Goal: Task Accomplishment & Management: Manage account settings

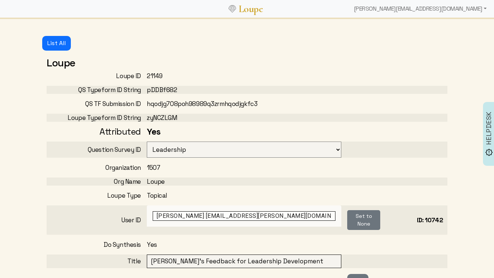
select select "125"
select select "1: CLOSED"
select select "6: WAITING_FOR_FEEDBACK"
select select "3: MIN_ADVISORS_INVITED"
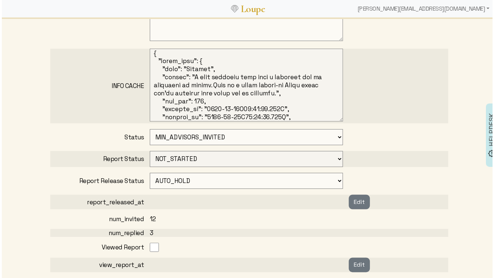
scroll to position [487, 0]
click at [441, 8] on div "[PERSON_NAME][EMAIL_ADDRESS][DOMAIN_NAME]" at bounding box center [424, 8] width 139 height 15
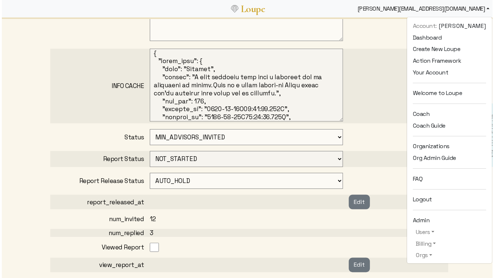
scroll to position [71, 0]
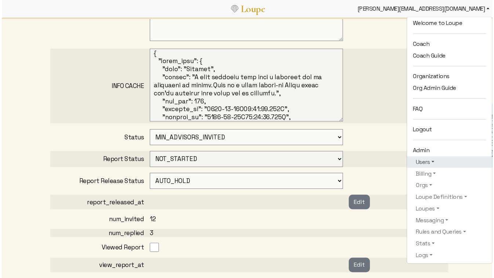
click at [423, 165] on link "Users" at bounding box center [451, 163] width 74 height 9
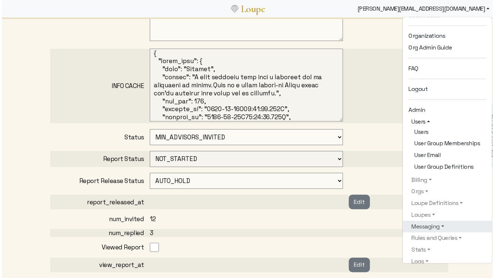
scroll to position [112, 0]
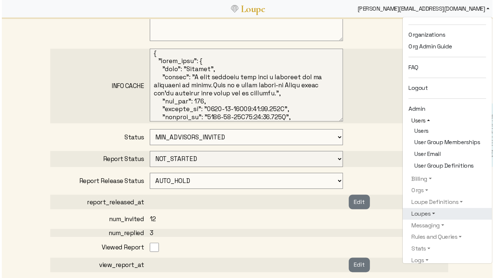
click at [419, 218] on link "Loupes" at bounding box center [449, 215] width 78 height 9
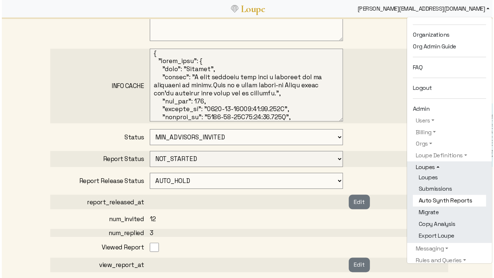
click at [429, 203] on link "Auto Synth Reports" at bounding box center [451, 202] width 74 height 12
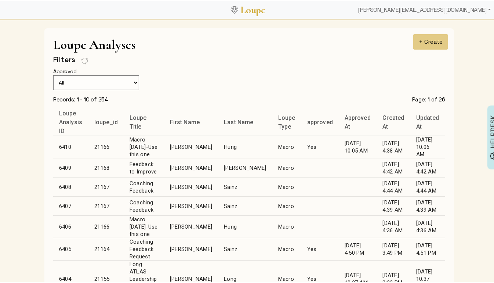
scroll to position [158, 0]
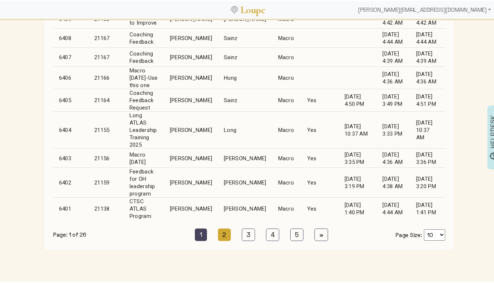
click at [225, 227] on link "2 (current)" at bounding box center [224, 233] width 13 height 12
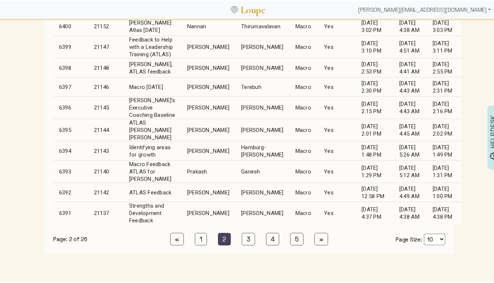
scroll to position [201, 0]
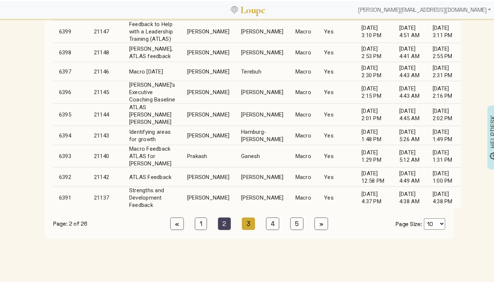
click at [242, 219] on link "3 (current)" at bounding box center [248, 222] width 13 height 12
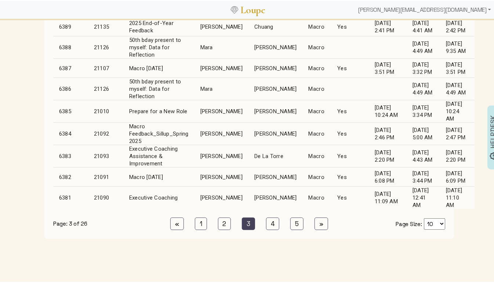
scroll to position [143, 0]
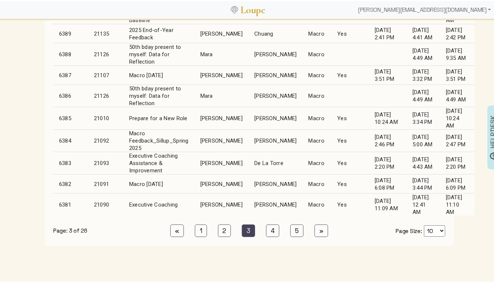
click at [249, 134] on td "Sillup" at bounding box center [276, 140] width 54 height 22
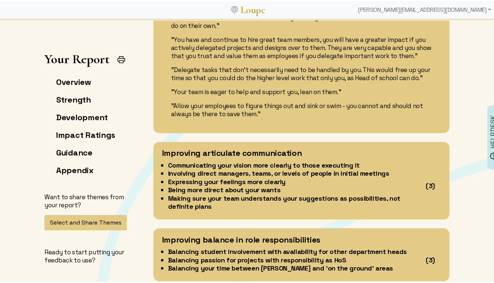
scroll to position [2138, 0]
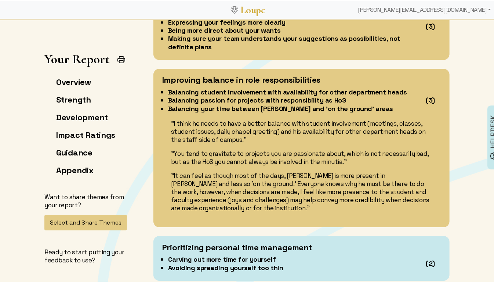
drag, startPoint x: 397, startPoint y: 117, endPoint x: 399, endPoint y: 122, distance: 5.6
click at [399, 122] on div "Improving balance in role responsibilities Balancing student involvement with a…" at bounding box center [302, 147] width 296 height 158
click at [433, 140] on div ""I think he needs to have a better balance with student involvement (meetings, …" at bounding box center [301, 164] width 279 height 93
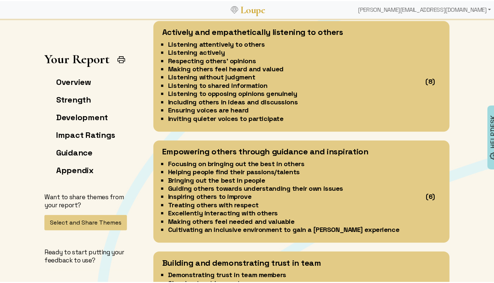
scroll to position [822, 0]
